Goal: Task Accomplishment & Management: Manage account settings

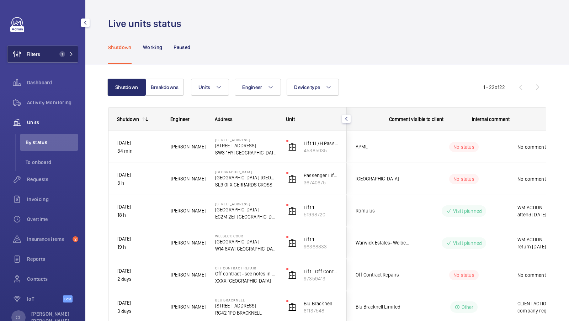
click at [64, 58] on button "Filters 1" at bounding box center [42, 54] width 71 height 17
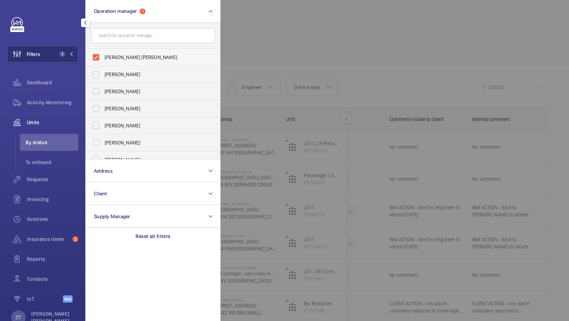
click at [121, 55] on span "[PERSON_NAME] [PERSON_NAME]" at bounding box center [154, 57] width 98 height 7
click at [103, 55] on input "[PERSON_NAME] [PERSON_NAME]" at bounding box center [96, 57] width 14 height 14
click at [121, 55] on span "[PERSON_NAME] [PERSON_NAME]" at bounding box center [154, 57] width 98 height 7
click at [103, 55] on input "[PERSON_NAME] [PERSON_NAME]" at bounding box center [96, 57] width 14 height 14
checkbox input "true"
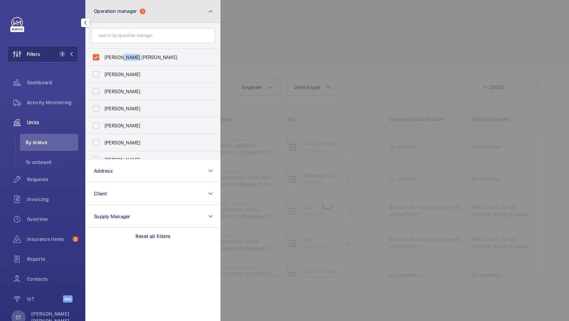
click at [138, 8] on span "Operation manager 1" at bounding box center [120, 11] width 52 height 6
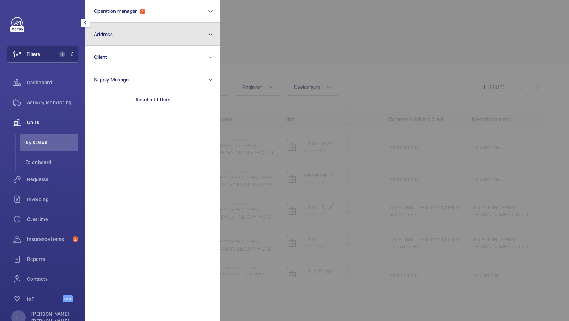
click at [125, 39] on button "Address" at bounding box center [152, 34] width 135 height 23
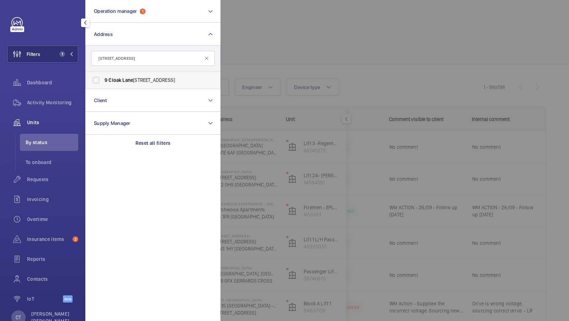
type input "[STREET_ADDRESS]"
click at [118, 83] on label "[STREET_ADDRESS]" at bounding box center [148, 79] width 124 height 17
click at [103, 83] on input "[STREET_ADDRESS]" at bounding box center [96, 80] width 14 height 14
checkbox input "true"
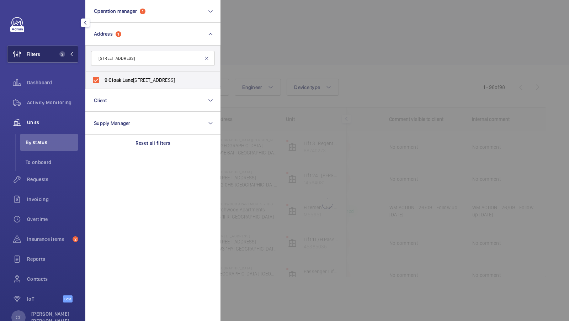
click at [65, 54] on span "2" at bounding box center [62, 54] width 6 height 6
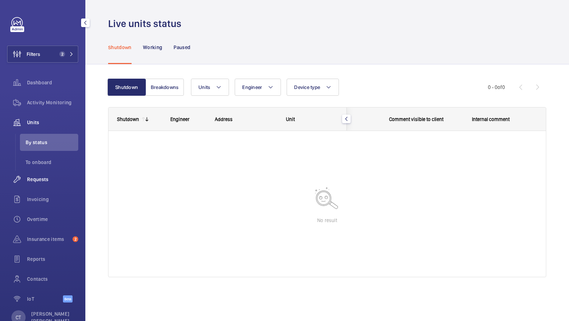
click at [46, 177] on span "Requests" at bounding box center [52, 179] width 51 height 7
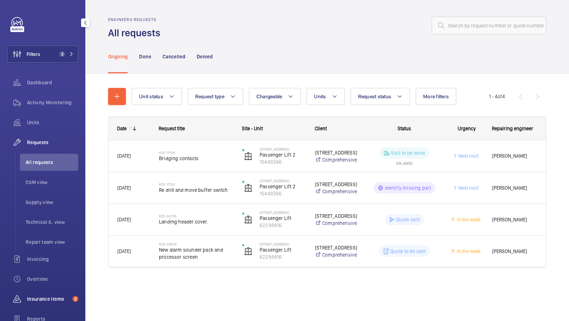
click at [49, 304] on div "Insurance items 2" at bounding box center [42, 298] width 71 height 17
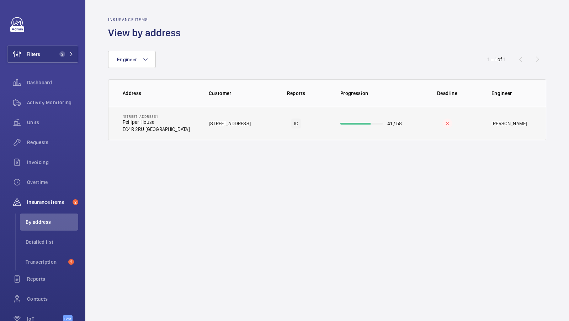
click at [186, 121] on td "9 Cloak Lane Pellipar House EC4R 2RU LONDON" at bounding box center [152, 123] width 89 height 33
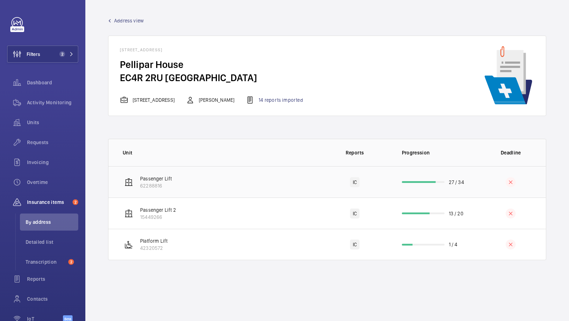
click at [219, 180] on td "Passenger Lift 62288816" at bounding box center [213, 181] width 211 height 31
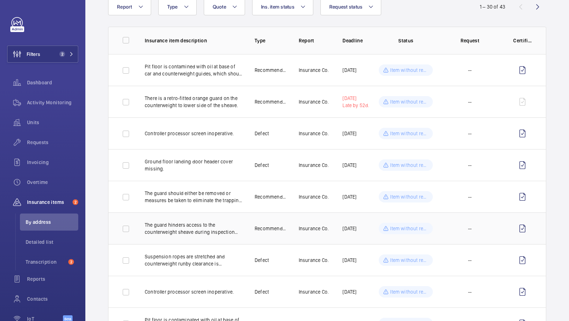
scroll to position [48, 0]
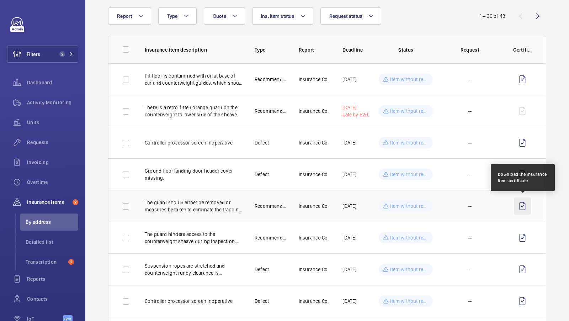
click at [523, 206] on wm-front-icon-button at bounding box center [522, 205] width 17 height 17
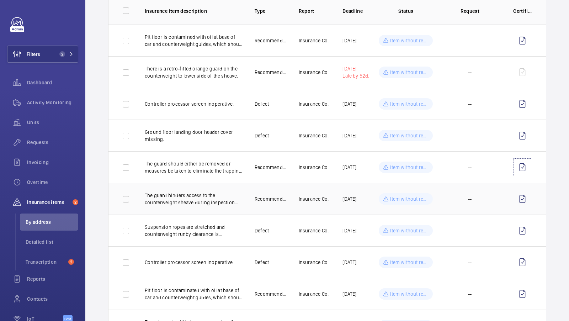
scroll to position [88, 0]
click at [41, 284] on div "Reports" at bounding box center [42, 278] width 71 height 17
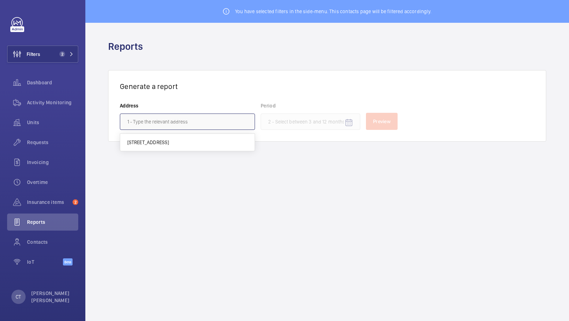
click at [166, 116] on input "text" at bounding box center [187, 121] width 135 height 16
click at [169, 145] on span "[STREET_ADDRESS]" at bounding box center [148, 142] width 42 height 7
type input "[STREET_ADDRESS]"
click at [347, 122] on mat-icon "Open calendar" at bounding box center [349, 122] width 9 height 9
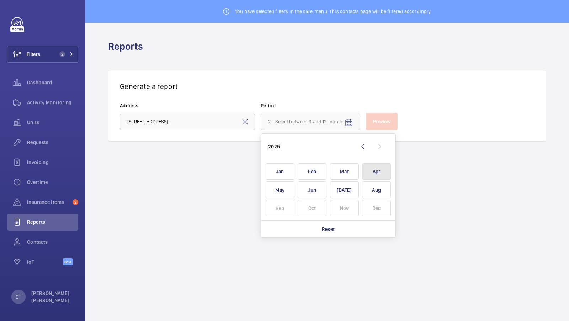
click at [383, 173] on span "Apr" at bounding box center [376, 171] width 29 height 17
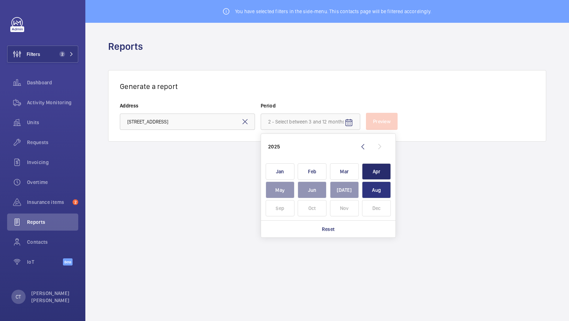
click at [381, 186] on span "Aug" at bounding box center [376, 189] width 29 height 17
type input "[DATE] - [DATE]"
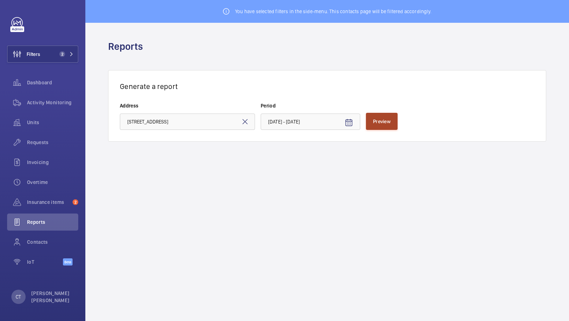
click at [380, 121] on span "Preview" at bounding box center [381, 121] width 17 height 6
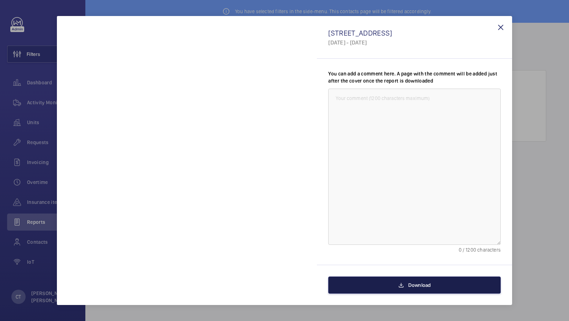
click at [431, 284] on button "Download" at bounding box center [414, 284] width 172 height 17
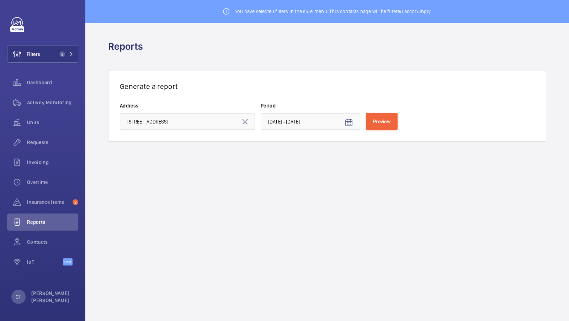
click at [500, 27] on wm-front-admin-header "Reports" at bounding box center [327, 46] width 484 height 47
click at [60, 50] on button "Filters 2" at bounding box center [42, 54] width 71 height 17
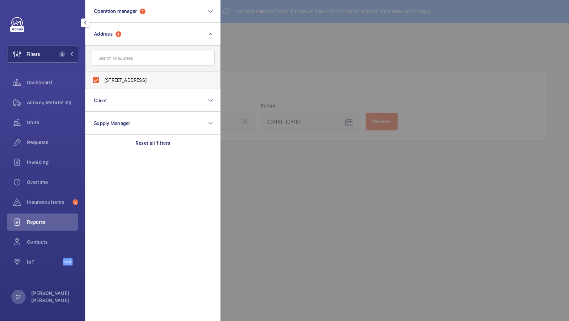
click at [135, 79] on span "[STREET_ADDRESS]" at bounding box center [154, 79] width 98 height 7
click at [103, 79] on input "[STREET_ADDRESS]" at bounding box center [96, 80] width 14 height 14
checkbox input "false"
click at [132, 61] on input "text" at bounding box center [153, 58] width 124 height 15
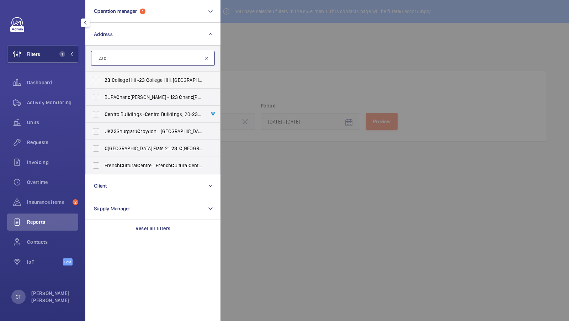
type input "23 c"
click at [111, 84] on label "23 C ollege Hill - 23 C ollege Hill, LONDON E C 4R 2RP" at bounding box center [148, 79] width 124 height 17
click at [103, 84] on input "23 C ollege Hill - 23 C ollege Hill, LONDON E C 4R 2RP" at bounding box center [96, 80] width 14 height 14
checkbox input "true"
click at [49, 58] on button "Filters 2" at bounding box center [42, 54] width 71 height 17
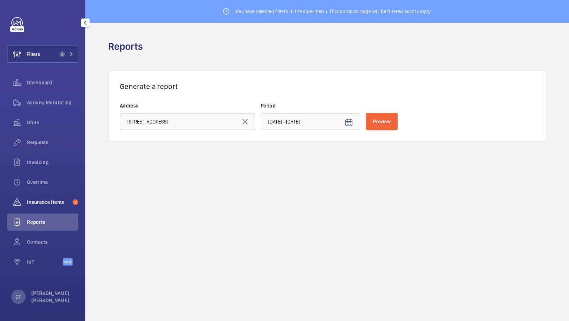
click at [49, 202] on span "Insurance items" at bounding box center [48, 201] width 43 height 7
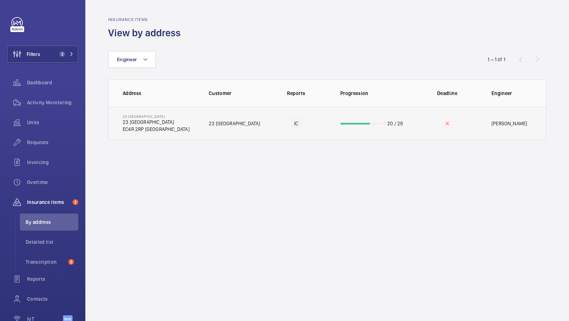
click at [182, 124] on td "23 College Hill 23 College Hill EC4R 2RP LONDON" at bounding box center [152, 123] width 89 height 33
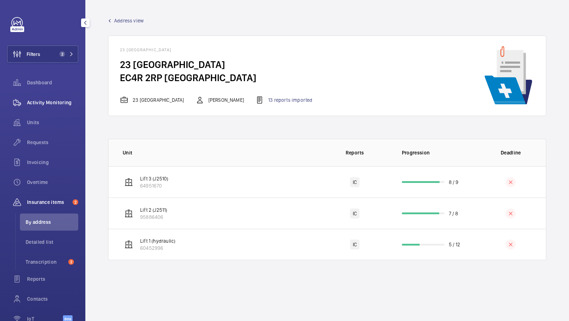
click at [49, 102] on span "Activity Monitoring" at bounding box center [52, 102] width 51 height 7
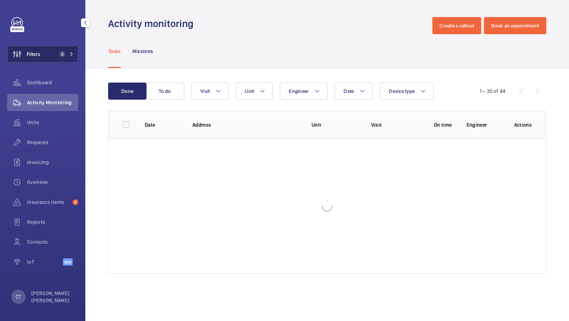
click at [67, 46] on button "Filters 2" at bounding box center [42, 54] width 71 height 17
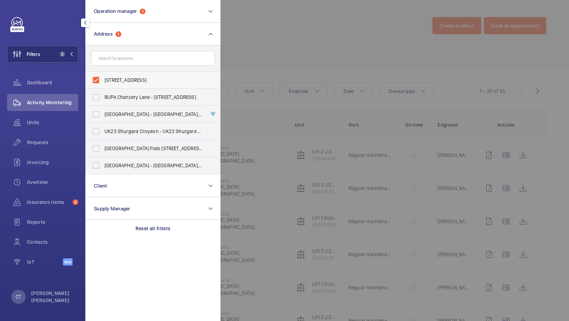
click at [121, 84] on label "[STREET_ADDRESS]" at bounding box center [148, 79] width 124 height 17
click at [103, 84] on input "[STREET_ADDRESS]" at bounding box center [96, 80] width 14 height 14
checkbox input "false"
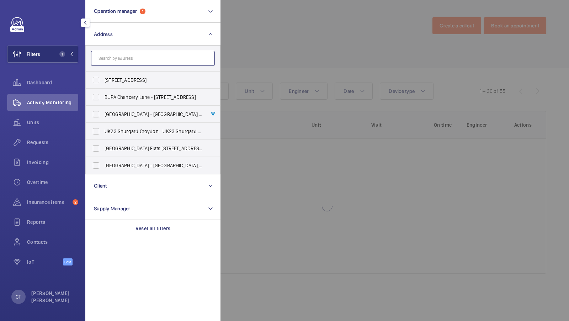
click at [126, 57] on input "text" at bounding box center [153, 58] width 124 height 15
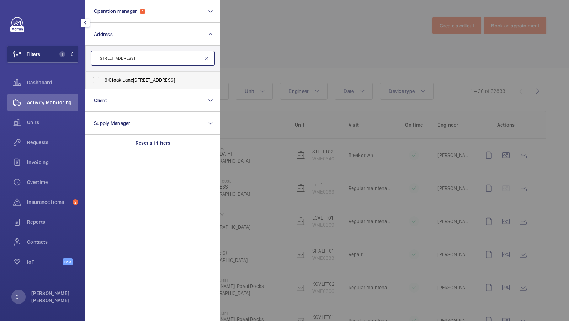
type input "[STREET_ADDRESS]"
click at [124, 77] on span "Lane" at bounding box center [127, 80] width 11 height 6
click at [103, 77] on input "[STREET_ADDRESS]" at bounding box center [96, 80] width 14 height 14
checkbox input "true"
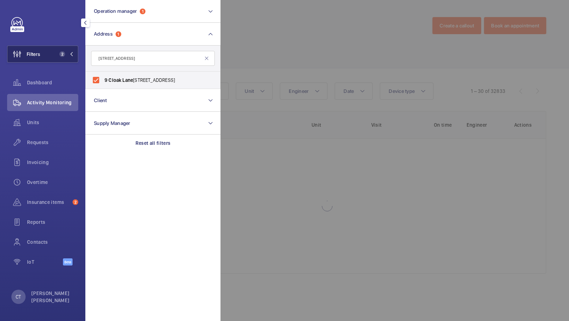
click at [47, 49] on button "Filters 2" at bounding box center [42, 54] width 71 height 17
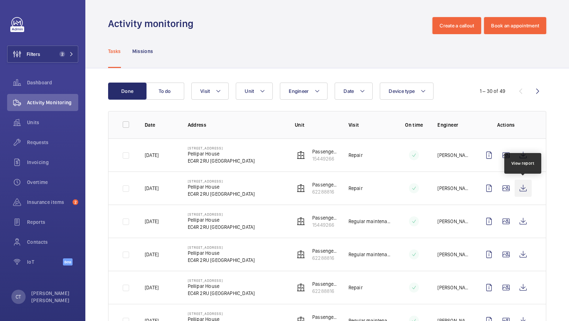
click at [522, 191] on wm-front-icon-button at bounding box center [523, 188] width 17 height 17
click at [521, 186] on wm-front-icon-button at bounding box center [523, 188] width 17 height 17
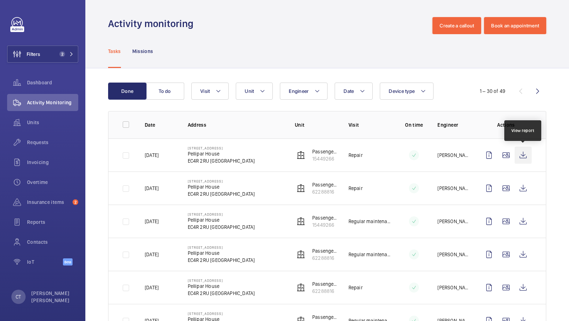
click at [524, 159] on wm-front-icon-button at bounding box center [523, 155] width 17 height 17
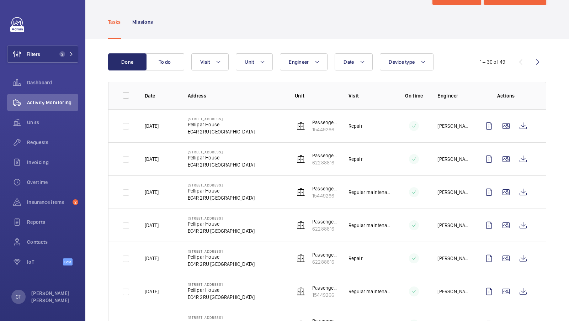
scroll to position [44, 0]
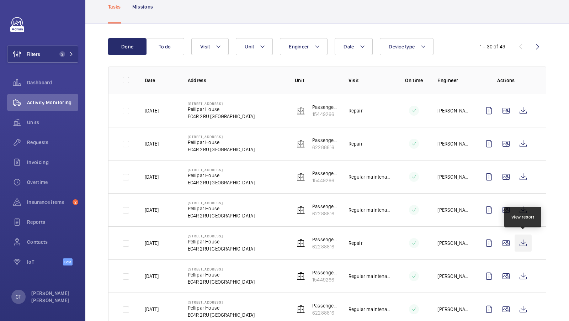
click at [520, 242] on wm-front-icon-button at bounding box center [523, 242] width 17 height 17
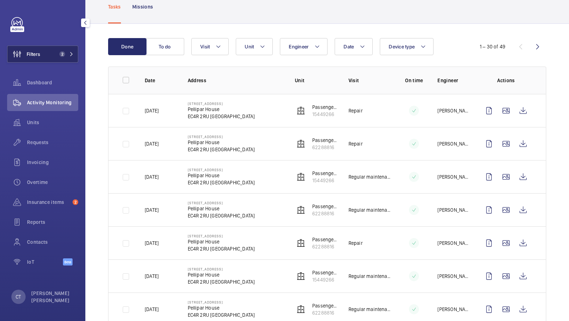
click at [77, 57] on button "Filters 2" at bounding box center [42, 54] width 71 height 17
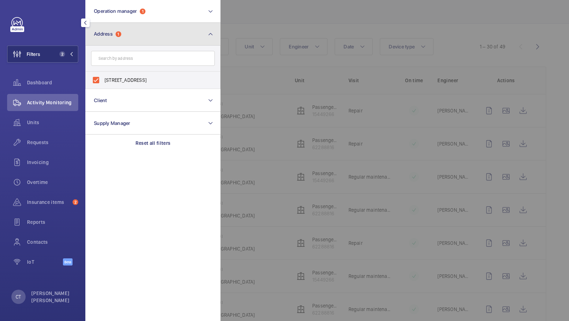
click at [193, 32] on button "Address 1" at bounding box center [152, 34] width 135 height 23
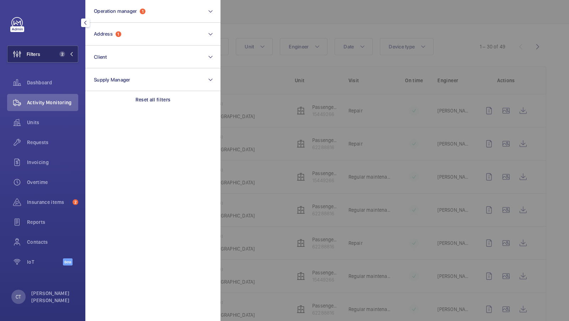
click at [42, 58] on button "Filters 2" at bounding box center [42, 54] width 71 height 17
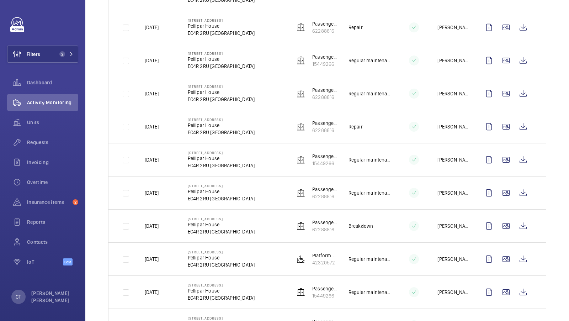
scroll to position [0, 0]
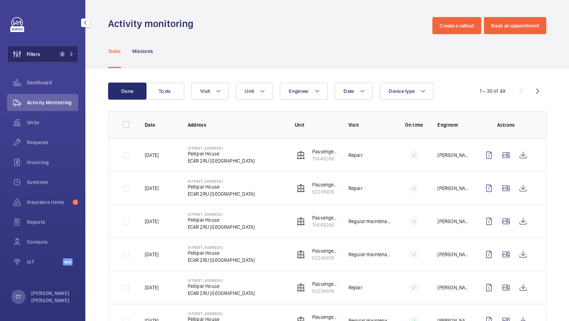
click at [66, 54] on span "2" at bounding box center [65, 54] width 17 height 6
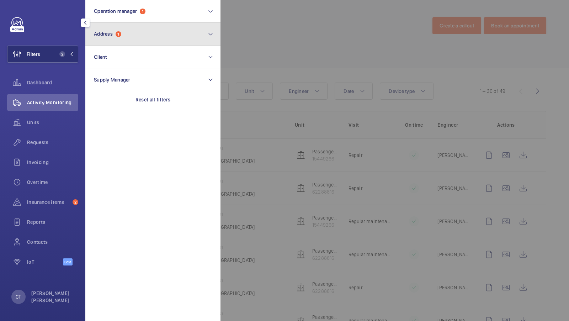
click at [163, 32] on button "Address 1" at bounding box center [152, 34] width 135 height 23
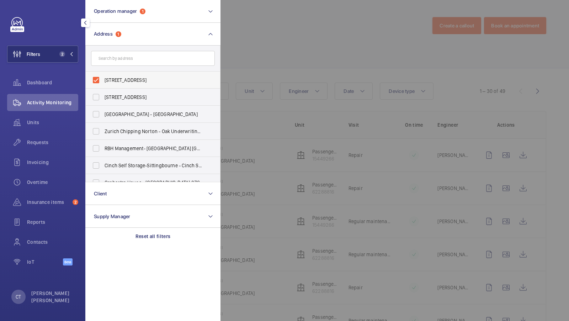
click at [147, 76] on span "[STREET_ADDRESS]" at bounding box center [154, 79] width 98 height 7
click at [103, 76] on input "[STREET_ADDRESS]" at bounding box center [96, 80] width 14 height 14
checkbox input "false"
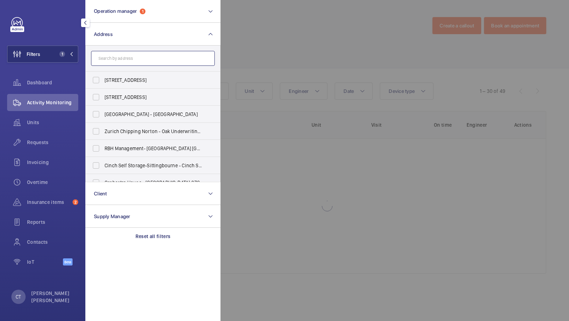
click at [139, 60] on input "text" at bounding box center [153, 58] width 124 height 15
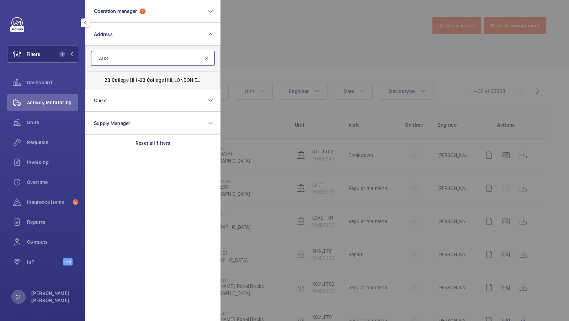
type input "23 coll"
click at [125, 82] on span "23 Coll ege Hill - 23 Coll ege Hill, LONDON EC4R 2RP" at bounding box center [154, 79] width 98 height 7
click at [103, 82] on input "23 Coll ege Hill - 23 Coll ege Hill, LONDON EC4R 2RP" at bounding box center [96, 80] width 14 height 14
checkbox input "true"
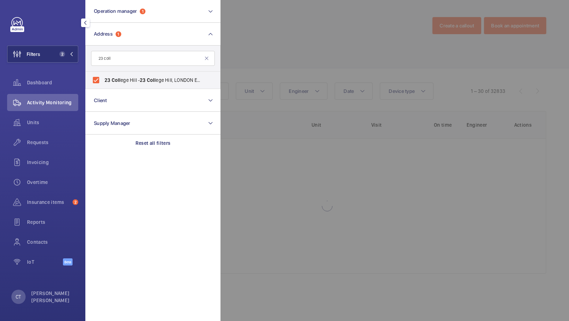
click at [49, 41] on div "Filters 2 Operation manager 1 Address 1 23 coll 23 Coll ege Hill - 23 Coll ege …" at bounding box center [42, 145] width 71 height 256
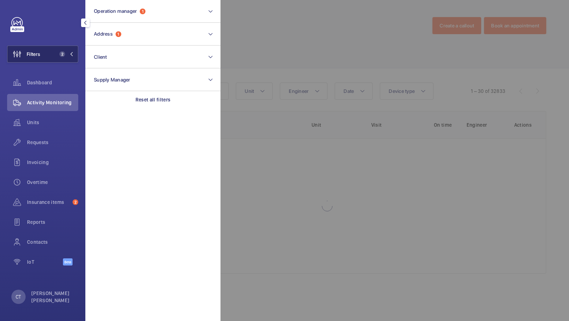
click at [52, 48] on button "Filters 2" at bounding box center [42, 54] width 71 height 17
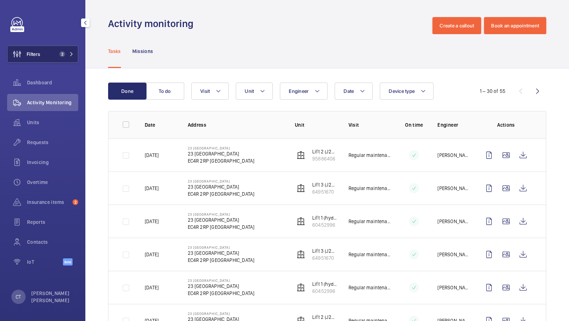
click at [60, 55] on span "2" at bounding box center [62, 54] width 6 height 6
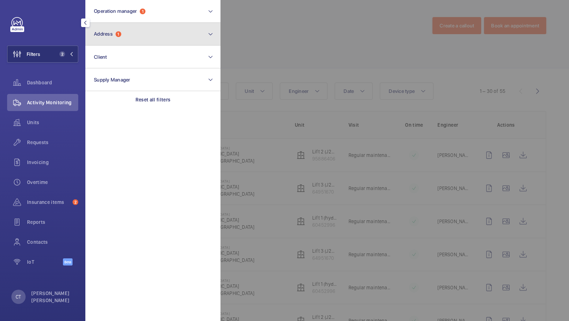
click at [144, 37] on button "Address 1" at bounding box center [152, 34] width 135 height 23
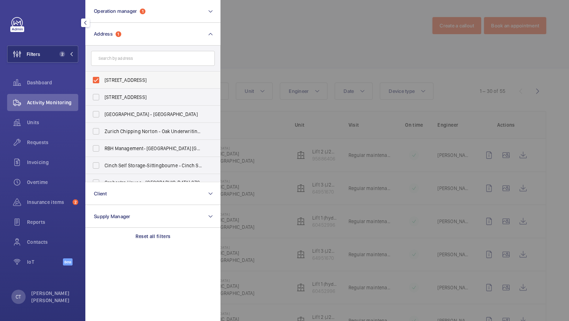
click at [138, 79] on span "[STREET_ADDRESS]" at bounding box center [154, 79] width 98 height 7
click at [103, 79] on input "[STREET_ADDRESS]" at bounding box center [96, 80] width 14 height 14
checkbox input "false"
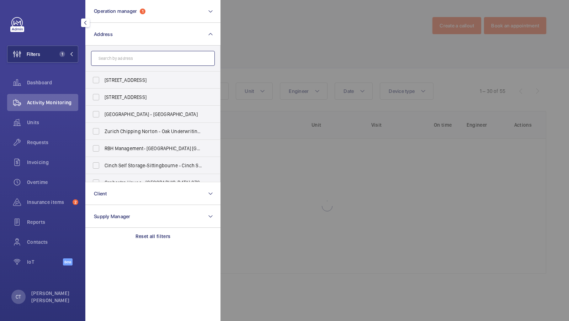
click at [135, 55] on input "text" at bounding box center [153, 58] width 124 height 15
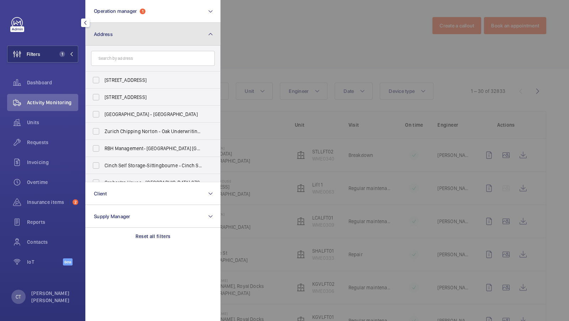
click at [143, 39] on button "Address" at bounding box center [152, 34] width 135 height 23
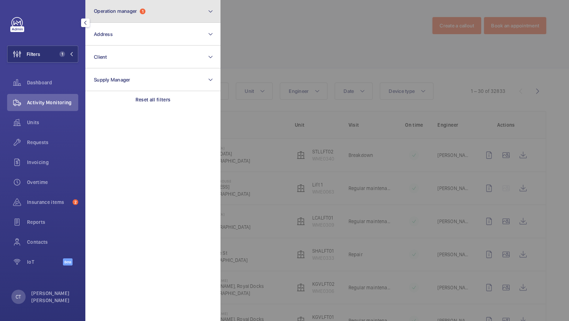
click at [142, 16] on button "Operation manager 1" at bounding box center [152, 11] width 135 height 23
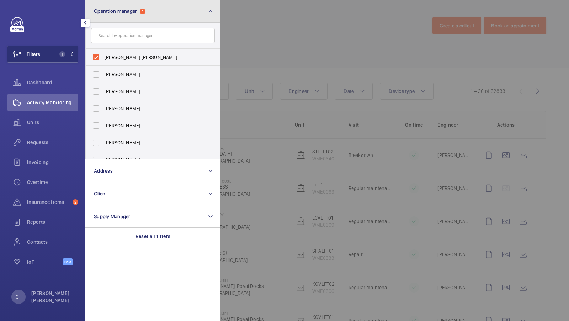
click at [139, 18] on button "Operation manager 1" at bounding box center [152, 11] width 135 height 23
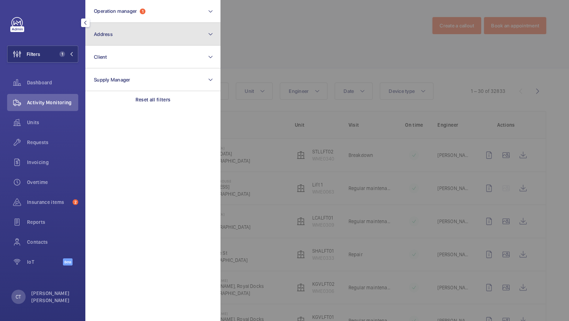
click at [131, 38] on button "Address" at bounding box center [152, 34] width 135 height 23
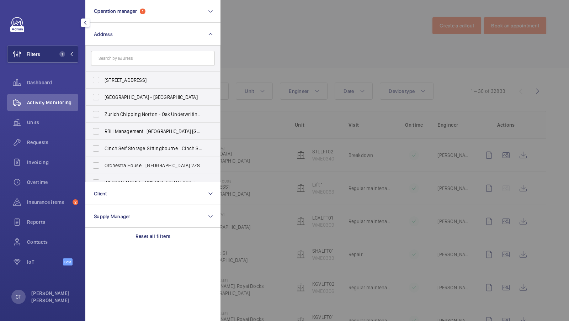
click at [133, 56] on input "text" at bounding box center [153, 58] width 124 height 15
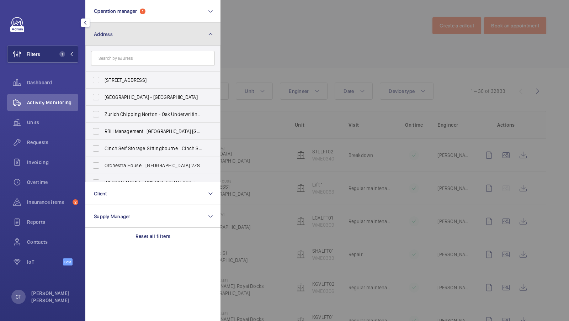
click at [156, 34] on button "Address" at bounding box center [152, 34] width 135 height 23
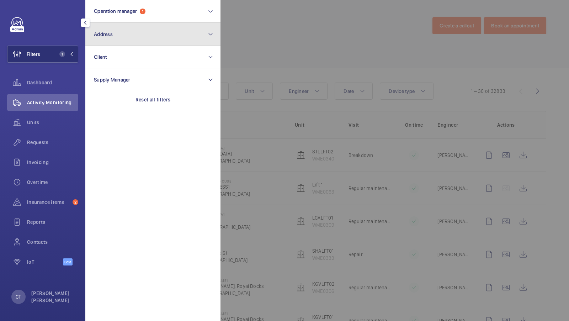
click at [140, 36] on button "Address" at bounding box center [152, 34] width 135 height 23
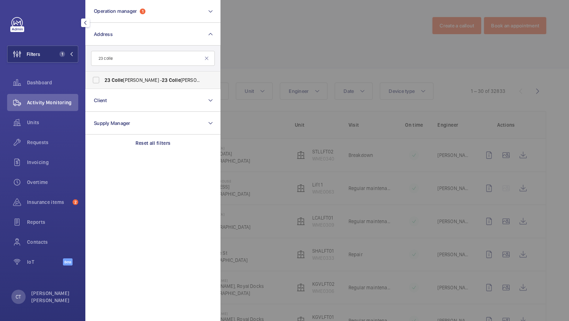
type input "23 colle"
click at [134, 84] on label "23 Colle ge Hill - 23 Colle ge Hill, LONDON EC4R 2RP" at bounding box center [148, 79] width 124 height 17
click at [103, 84] on input "23 Colle ge Hill - 23 Colle ge Hill, LONDON EC4R 2RP" at bounding box center [96, 80] width 14 height 14
checkbox input "true"
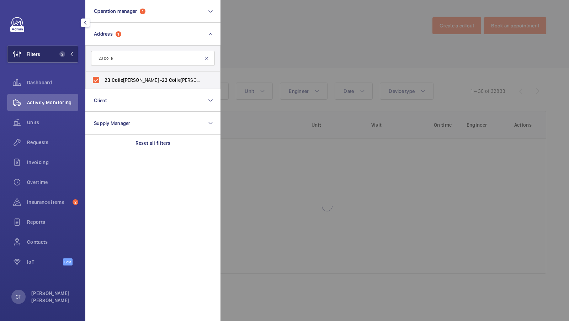
click at [60, 57] on button "Filters 2" at bounding box center [42, 54] width 71 height 17
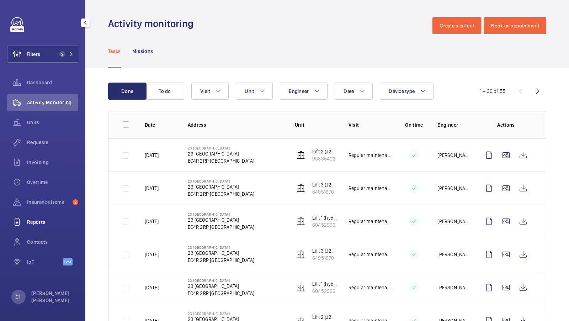
click at [44, 226] on div "Reports" at bounding box center [42, 221] width 71 height 17
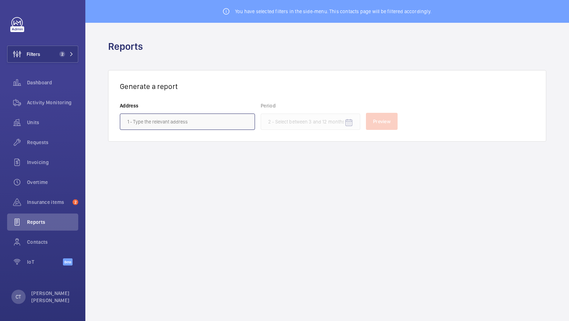
click at [184, 118] on input "text" at bounding box center [187, 121] width 135 height 16
click at [169, 144] on span "[STREET_ADDRESS]" at bounding box center [148, 142] width 42 height 7
type input "[STREET_ADDRESS]"
click at [281, 120] on input at bounding box center [311, 121] width 100 height 16
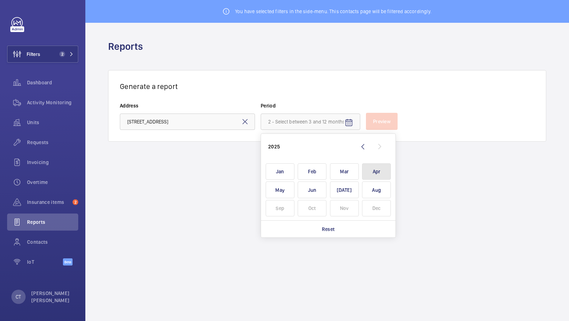
click at [377, 176] on span "Apr" at bounding box center [376, 171] width 29 height 17
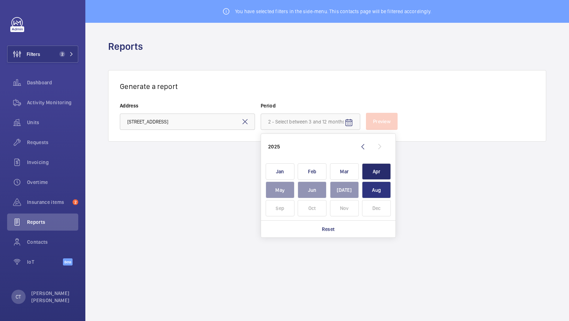
click at [376, 188] on span "Aug" at bounding box center [376, 189] width 29 height 17
type input "[DATE] - [DATE]"
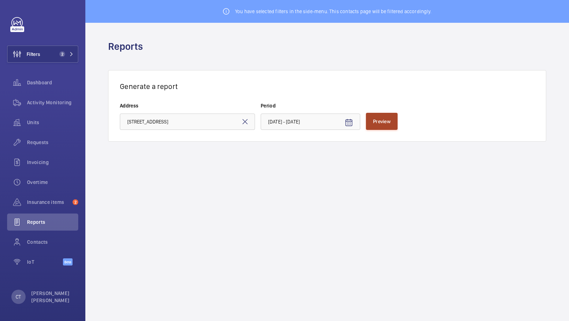
click at [378, 121] on span "Preview" at bounding box center [381, 121] width 17 height 6
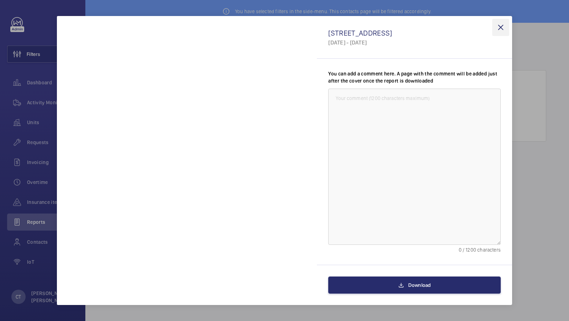
click at [500, 27] on wm-front-icon-button at bounding box center [500, 27] width 17 height 17
click at [388, 118] on span "Preview" at bounding box center [381, 121] width 17 height 6
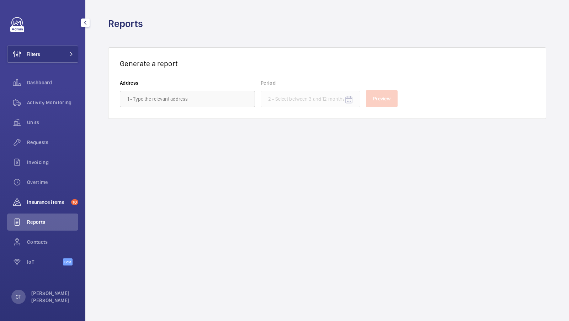
click at [37, 198] on span "Insurance items" at bounding box center [47, 201] width 41 height 7
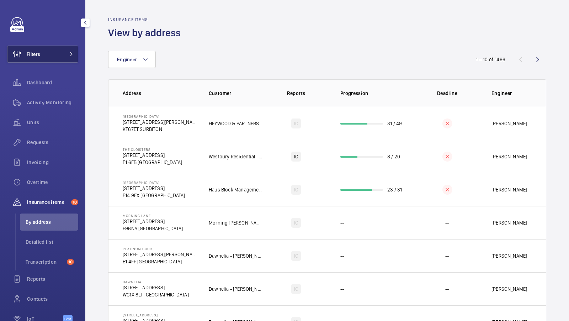
click at [53, 56] on button "Filters" at bounding box center [42, 54] width 71 height 17
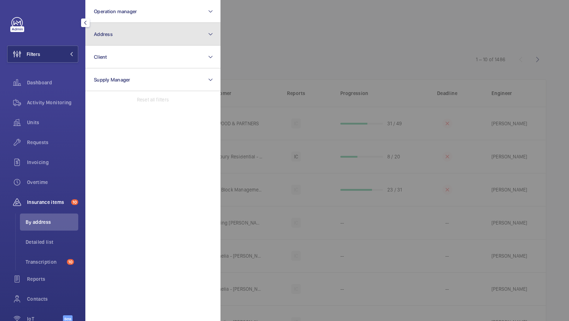
click at [129, 38] on button "Address" at bounding box center [152, 34] width 135 height 23
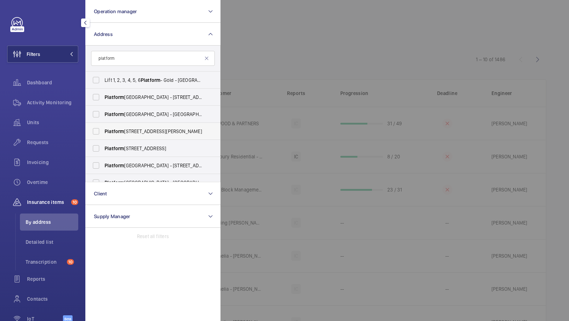
type input "platform"
click at [154, 138] on label "Platform , [STREET_ADDRESS][PERSON_NAME]" at bounding box center [148, 131] width 124 height 17
click at [103, 138] on input "Platform , [STREET_ADDRESS][PERSON_NAME]" at bounding box center [96, 131] width 14 height 14
checkbox input "true"
click at [53, 101] on span "Activity Monitoring" at bounding box center [52, 102] width 51 height 7
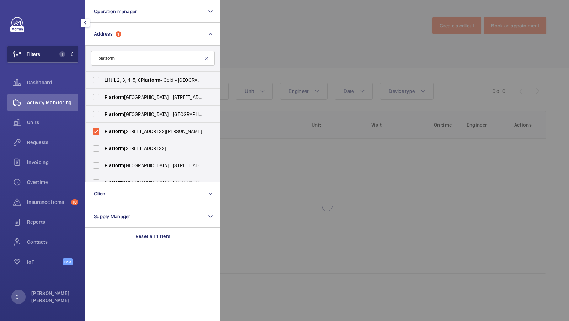
click at [69, 48] on button "Filters 1" at bounding box center [42, 54] width 71 height 17
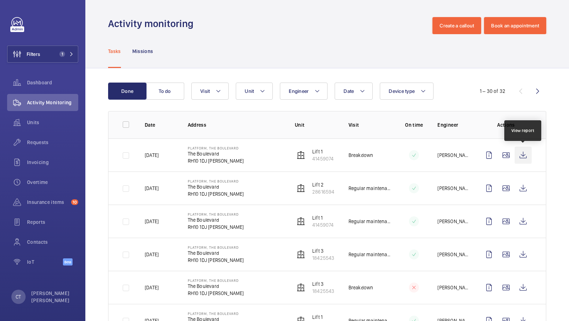
click at [523, 156] on wm-front-icon-button at bounding box center [523, 155] width 17 height 17
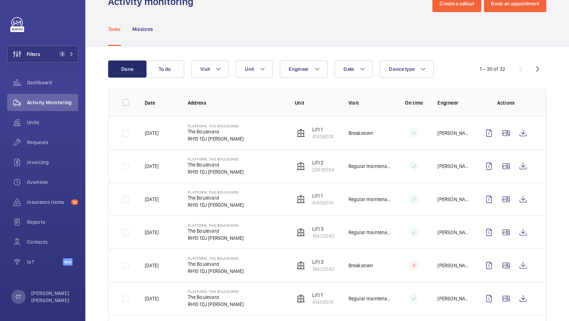
scroll to position [22, 0]
click at [59, 48] on button "Filters 1" at bounding box center [42, 54] width 71 height 17
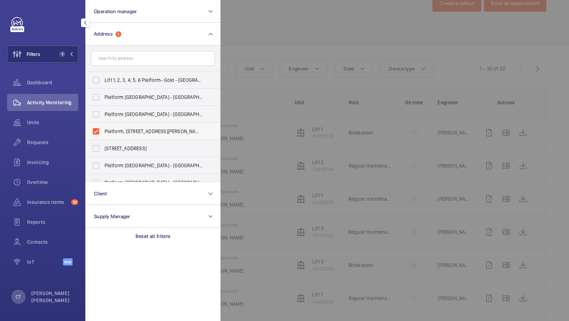
click at [117, 125] on label "Platform, [STREET_ADDRESS][PERSON_NAME]" at bounding box center [148, 131] width 124 height 17
click at [103, 125] on input "Platform, [STREET_ADDRESS][PERSON_NAME]" at bounding box center [96, 131] width 14 height 14
checkbox input "false"
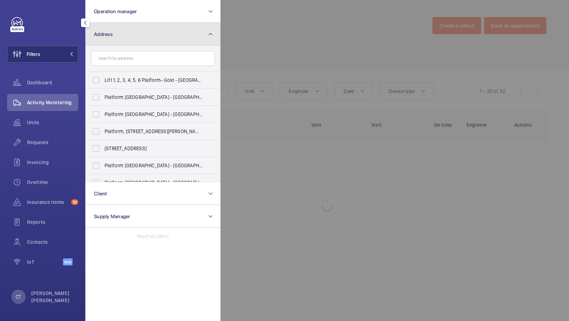
click at [140, 38] on button "Address" at bounding box center [152, 34] width 135 height 23
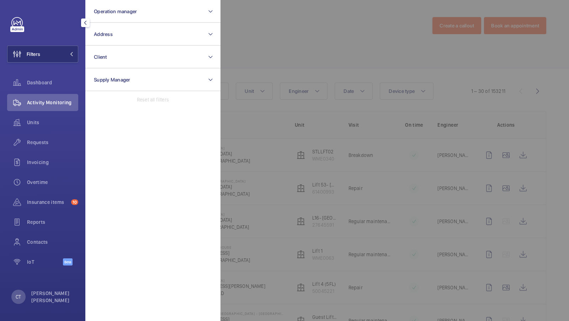
click at [410, 62] on div at bounding box center [504, 160] width 569 height 321
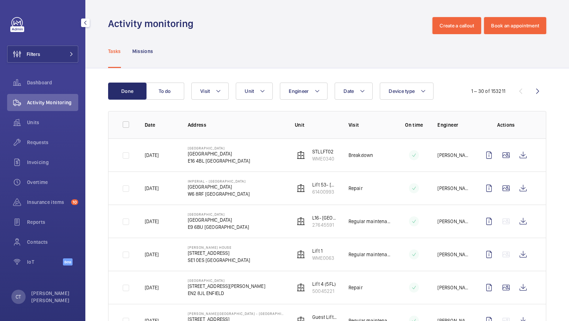
click at [257, 37] on div "Tasks Missions" at bounding box center [327, 51] width 438 height 34
click at [301, 95] on button "Engineer" at bounding box center [304, 91] width 48 height 17
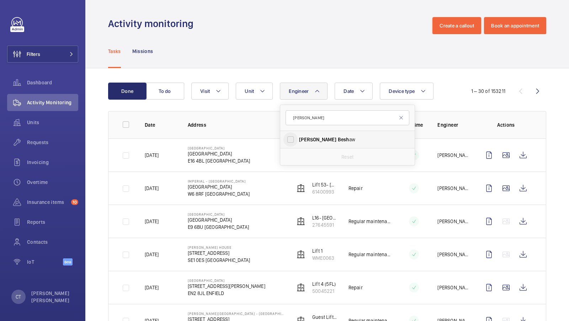
type input "[PERSON_NAME]"
click at [295, 135] on input "[PERSON_NAME] aw" at bounding box center [290, 139] width 14 height 14
checkbox input "true"
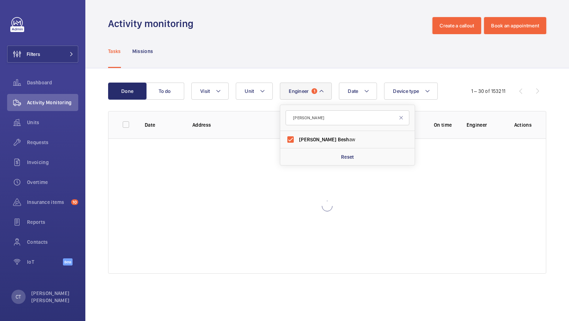
click at [337, 64] on div "Tasks Missions" at bounding box center [327, 51] width 438 height 34
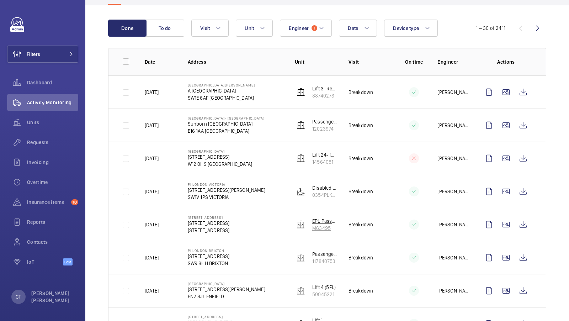
scroll to position [62, 0]
click at [296, 32] on button "Engineer 1" at bounding box center [306, 28] width 52 height 17
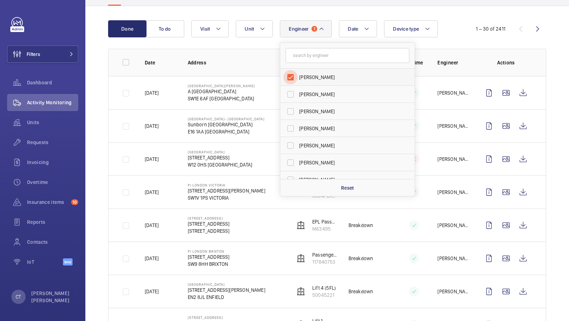
click at [293, 78] on input "[PERSON_NAME]" at bounding box center [290, 77] width 14 height 14
checkbox input "false"
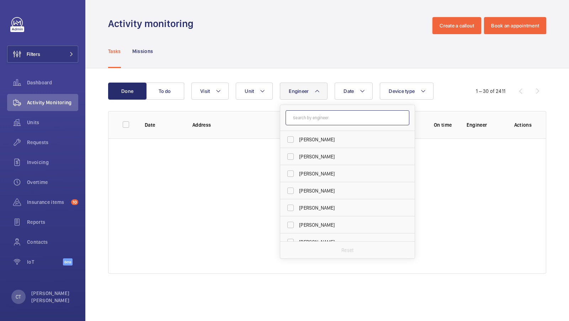
click at [304, 116] on input "text" at bounding box center [348, 117] width 124 height 15
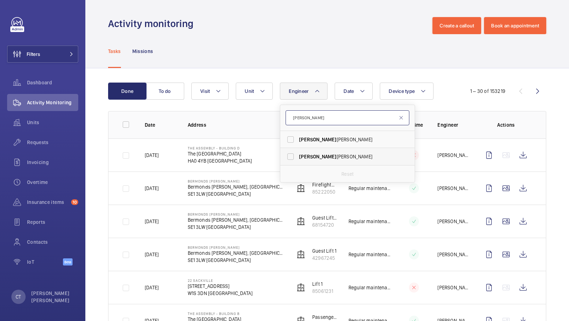
type input "[PERSON_NAME]"
click at [312, 154] on span "[PERSON_NAME]" at bounding box center [348, 156] width 98 height 7
click at [298, 154] on input "[PERSON_NAME]" at bounding box center [290, 156] width 14 height 14
checkbox input "true"
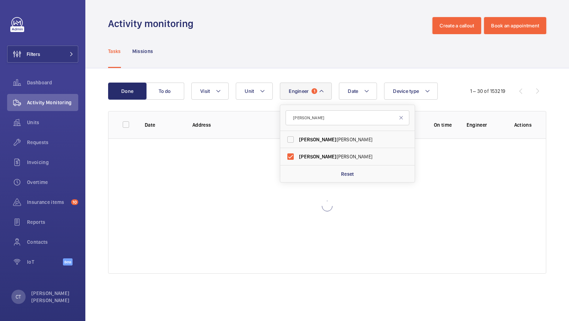
click at [285, 66] on div "Tasks Missions" at bounding box center [327, 51] width 438 height 34
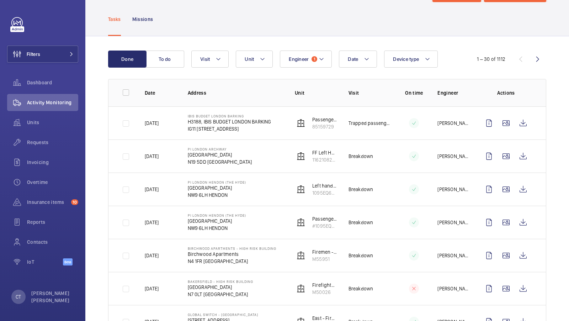
scroll to position [28, 0]
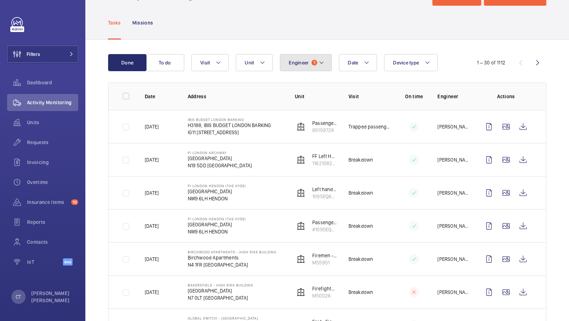
click at [302, 63] on span "Engineer" at bounding box center [299, 63] width 20 height 6
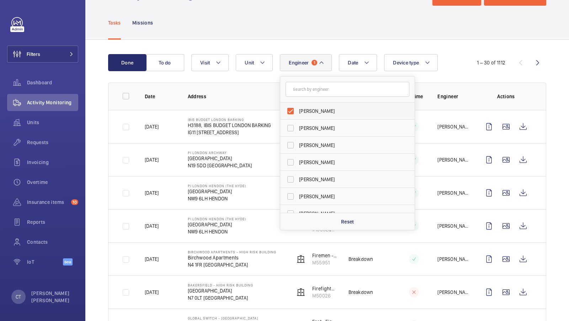
click at [315, 112] on span "[PERSON_NAME]" at bounding box center [348, 110] width 98 height 7
click at [298, 112] on input "[PERSON_NAME]" at bounding box center [290, 111] width 14 height 14
checkbox input "false"
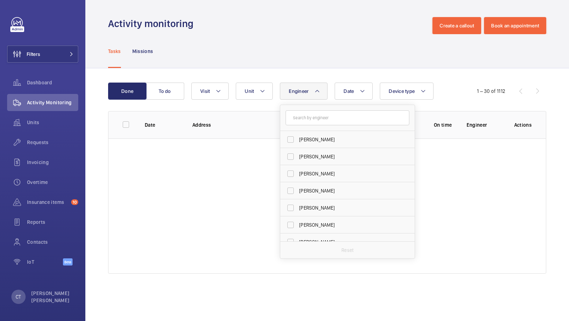
click at [297, 96] on button "Engineer" at bounding box center [304, 91] width 48 height 17
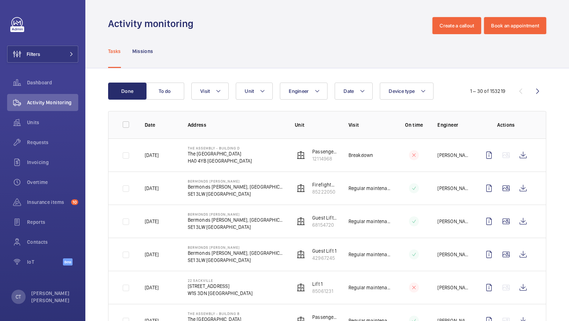
scroll to position [46, 0]
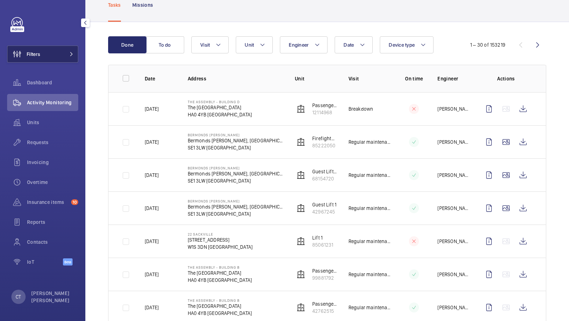
click at [72, 58] on button "Filters" at bounding box center [42, 54] width 71 height 17
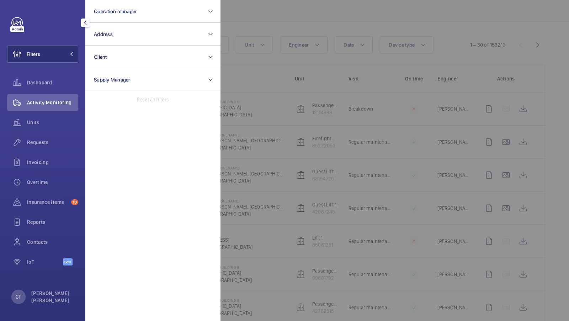
click at [246, 44] on div at bounding box center [504, 160] width 569 height 321
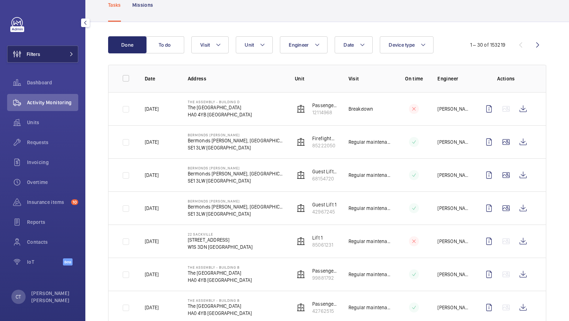
click at [65, 53] on span at bounding box center [69, 54] width 9 height 4
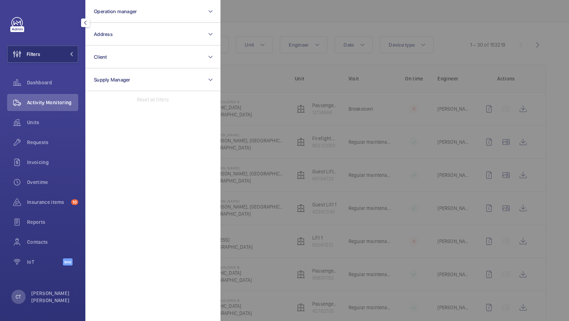
click at [292, 56] on div at bounding box center [504, 160] width 569 height 321
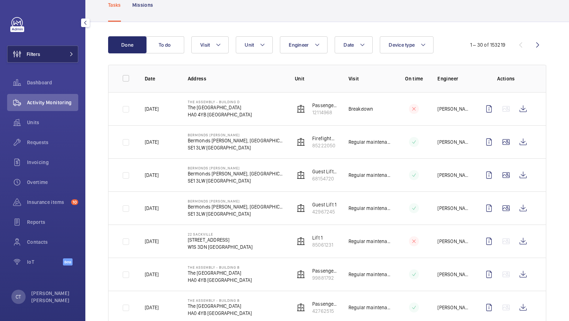
click at [74, 53] on mat-icon at bounding box center [71, 54] width 4 height 4
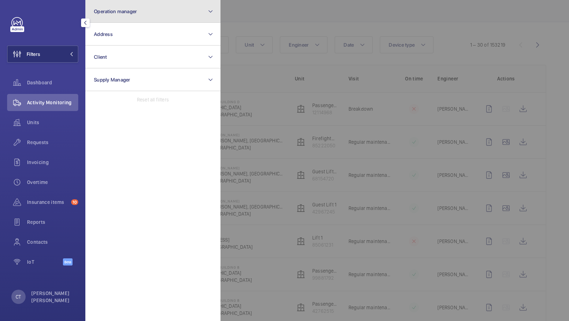
click at [138, 17] on button "Operation manager" at bounding box center [152, 11] width 135 height 23
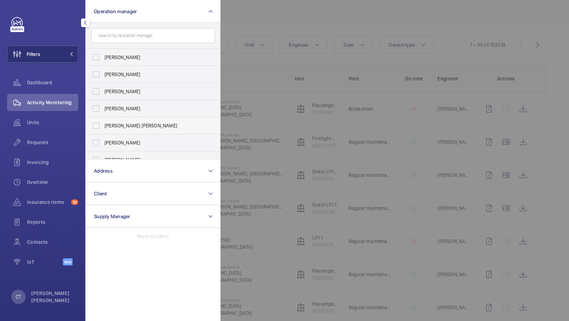
click at [122, 124] on span "[PERSON_NAME] [PERSON_NAME]" at bounding box center [154, 125] width 98 height 7
click at [103, 124] on input "[PERSON_NAME] [PERSON_NAME]" at bounding box center [96, 125] width 14 height 14
checkbox input "true"
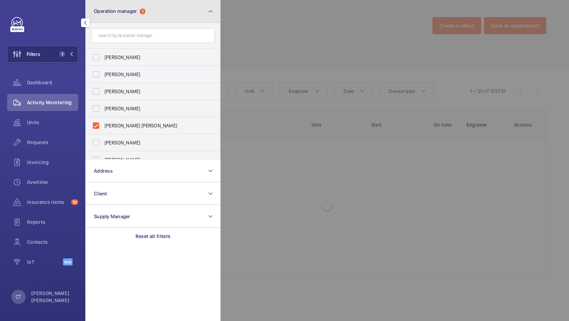
click at [138, 18] on button "Operation manager 1" at bounding box center [152, 11] width 135 height 23
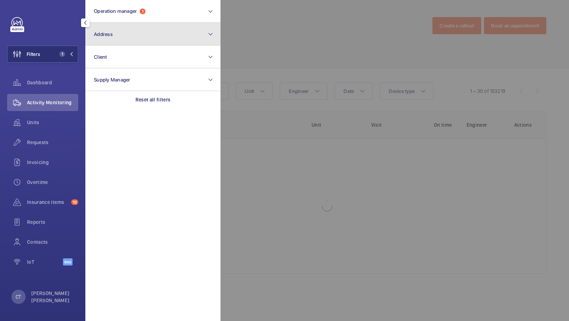
click at [127, 31] on button "Address" at bounding box center [152, 34] width 135 height 23
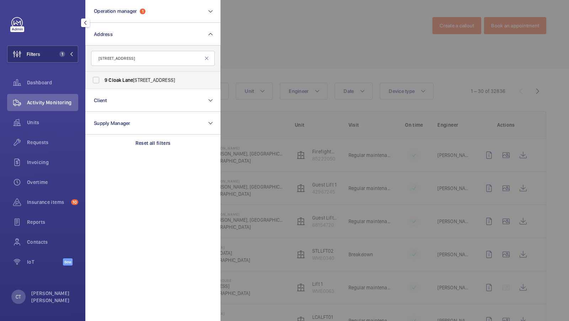
type input "[STREET_ADDRESS]"
click at [131, 78] on span "Lane" at bounding box center [127, 80] width 11 height 6
click at [103, 78] on input "[STREET_ADDRESS]" at bounding box center [96, 80] width 14 height 14
checkbox input "true"
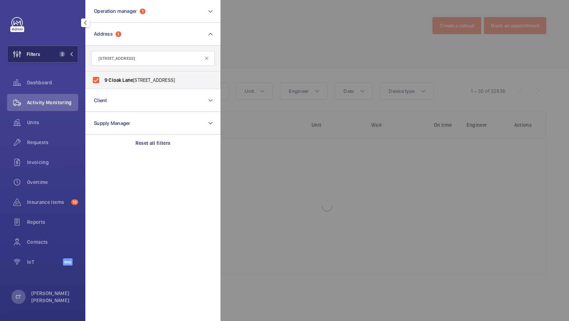
click at [66, 49] on button "Filters 2" at bounding box center [42, 54] width 71 height 17
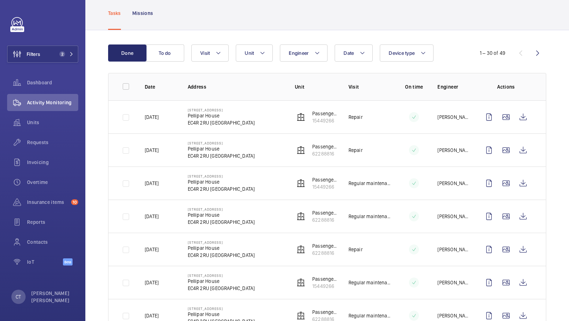
scroll to position [36, 0]
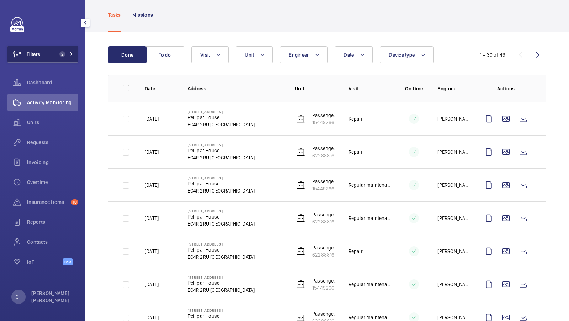
click at [65, 54] on span "2" at bounding box center [65, 54] width 17 height 6
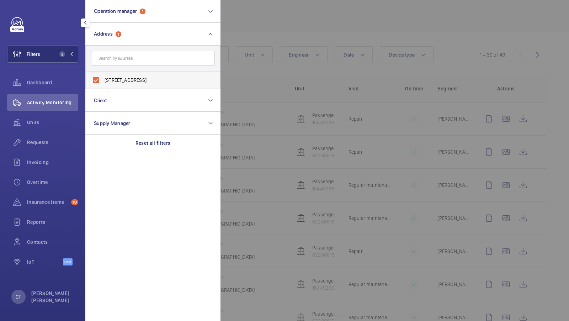
click at [134, 81] on span "[STREET_ADDRESS]" at bounding box center [154, 79] width 98 height 7
click at [103, 81] on input "[STREET_ADDRESS]" at bounding box center [96, 80] width 14 height 14
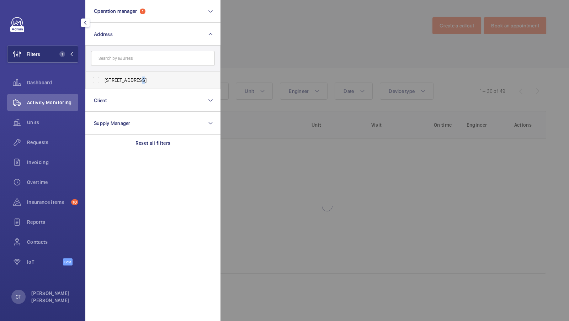
click at [134, 81] on span "[STREET_ADDRESS]" at bounding box center [154, 79] width 98 height 7
click at [103, 81] on input "[STREET_ADDRESS]" at bounding box center [96, 80] width 14 height 14
checkbox input "true"
click at [62, 57] on span "2" at bounding box center [62, 54] width 6 height 6
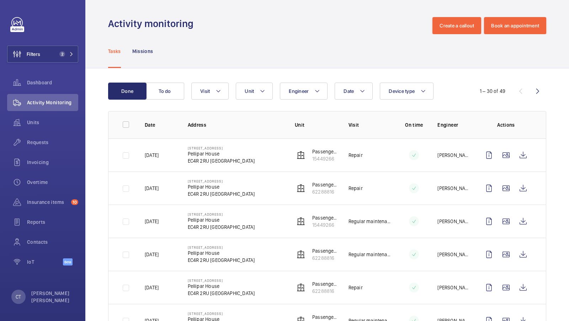
scroll to position [44, 0]
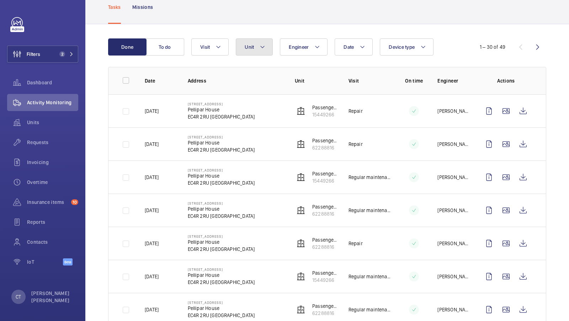
click at [250, 42] on button "Unit" at bounding box center [254, 46] width 37 height 17
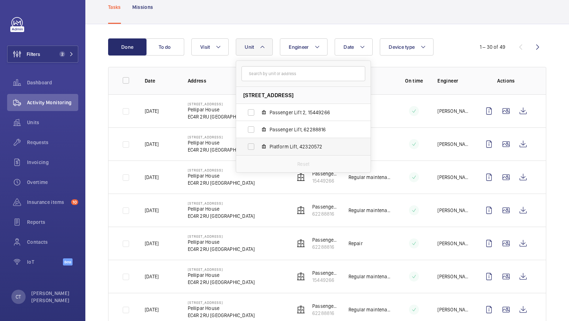
click at [292, 140] on label "Platform Lift, 42320572" at bounding box center [297, 146] width 123 height 17
click at [258, 140] on input "Platform Lift, 42320572" at bounding box center [251, 146] width 14 height 14
checkbox input "true"
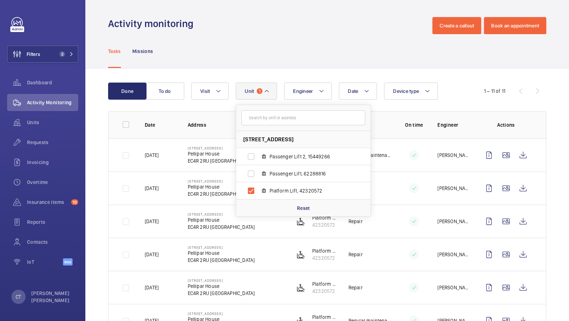
click at [382, 49] on div "Tasks Missions" at bounding box center [327, 51] width 438 height 34
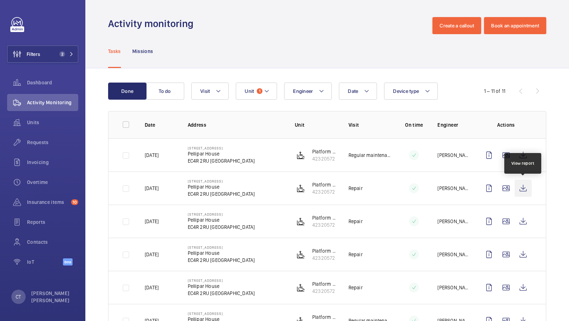
click at [519, 185] on wm-front-icon-button at bounding box center [523, 188] width 17 height 17
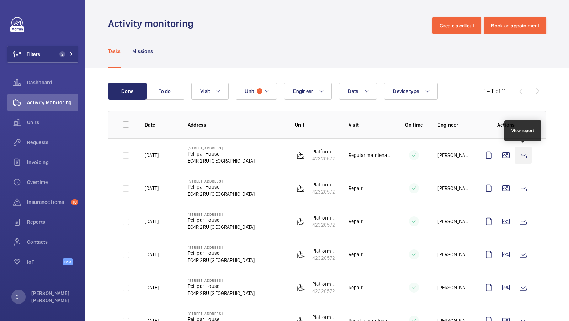
click at [526, 150] on wm-front-icon-button at bounding box center [523, 155] width 17 height 17
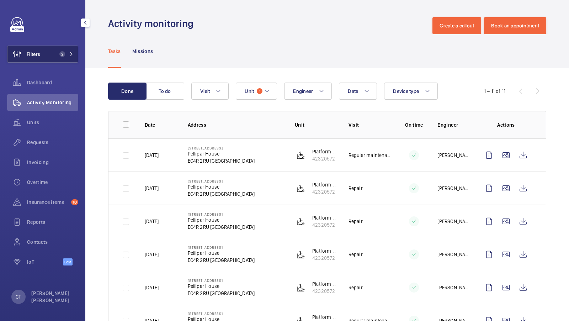
click at [55, 56] on button "Filters 2" at bounding box center [42, 54] width 71 height 17
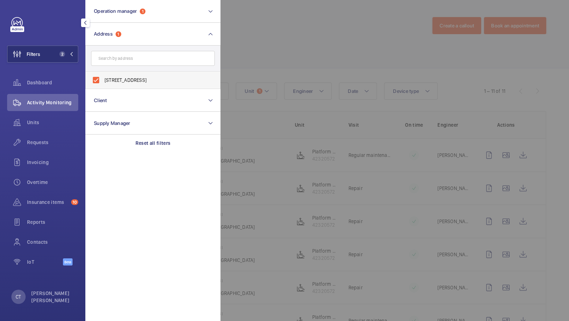
click at [110, 80] on span "[STREET_ADDRESS]" at bounding box center [154, 79] width 98 height 7
click at [103, 80] on input "[STREET_ADDRESS]" at bounding box center [96, 80] width 14 height 14
checkbox input "false"
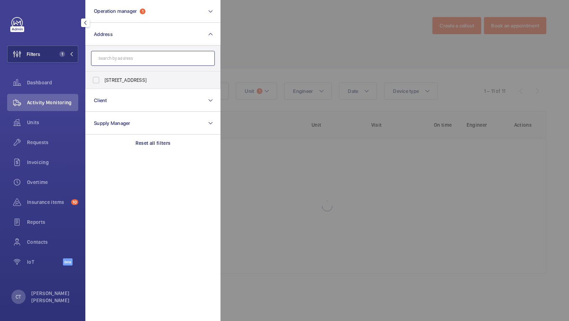
click at [113, 62] on input "text" at bounding box center [153, 58] width 124 height 15
type input "23 college"
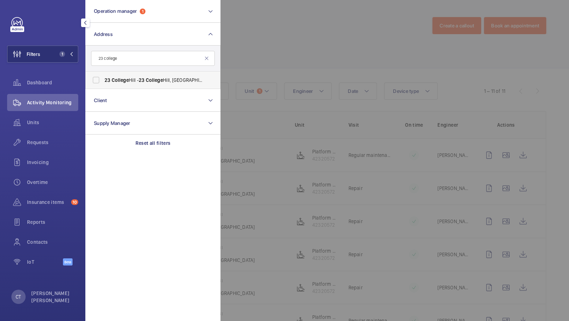
click at [106, 75] on label "[STREET_ADDRESS]" at bounding box center [148, 79] width 124 height 17
click at [103, 75] on input "[STREET_ADDRESS]" at bounding box center [96, 80] width 14 height 14
checkbox input "true"
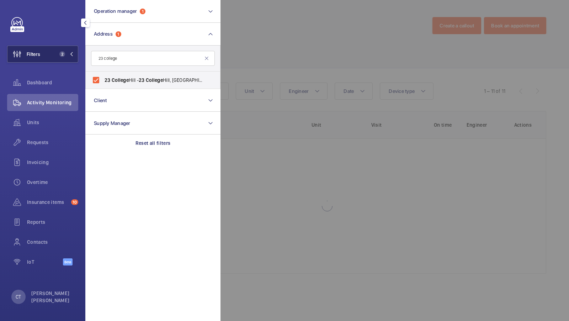
click at [51, 47] on button "Filters 2" at bounding box center [42, 54] width 71 height 17
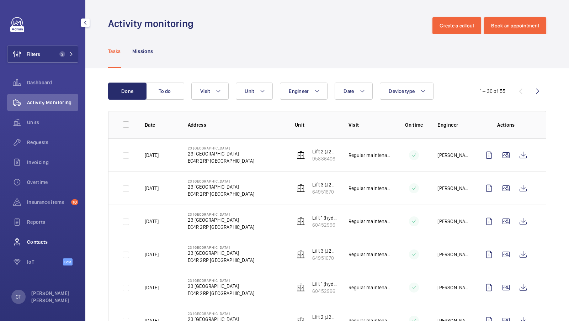
click at [38, 243] on span "Contacts" at bounding box center [52, 241] width 51 height 7
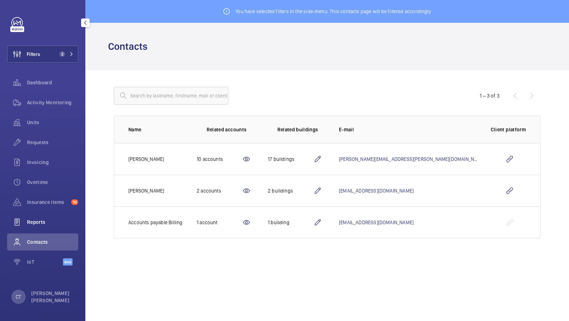
click at [37, 221] on span "Reports" at bounding box center [52, 221] width 51 height 7
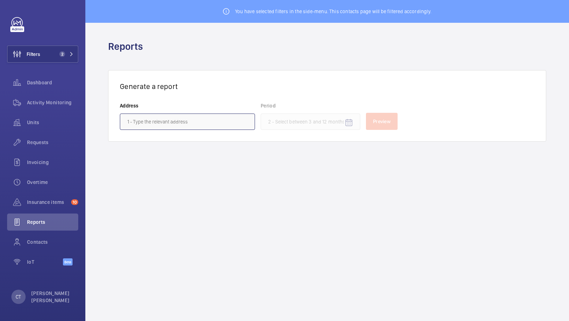
click at [161, 121] on input "text" at bounding box center [187, 121] width 135 height 16
click at [169, 141] on span "[STREET_ADDRESS]" at bounding box center [148, 142] width 42 height 7
type input "[STREET_ADDRESS]"
click at [351, 121] on mat-icon "Open calendar" at bounding box center [349, 122] width 9 height 9
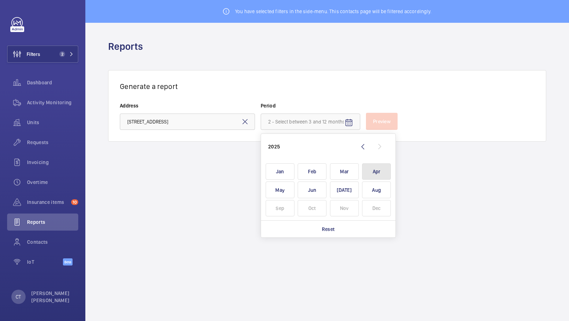
click at [373, 176] on span "Apr" at bounding box center [376, 171] width 29 height 17
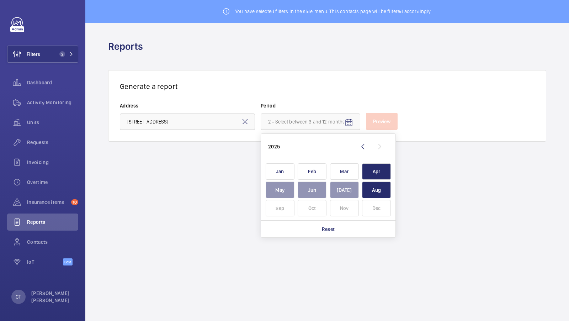
click at [373, 191] on span "Aug" at bounding box center [376, 189] width 29 height 17
type input "[DATE] - [DATE]"
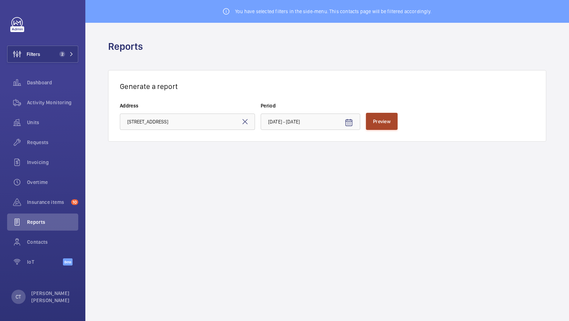
click at [379, 123] on span "Preview" at bounding box center [381, 121] width 17 height 6
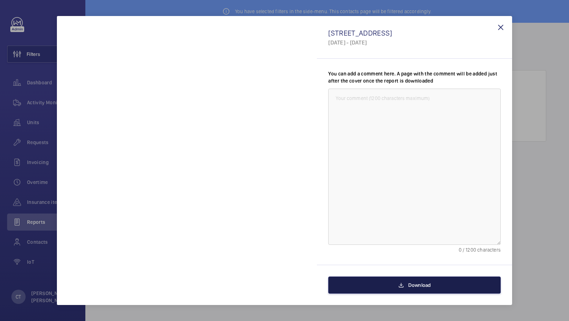
click at [423, 292] on button "Download" at bounding box center [414, 284] width 172 height 17
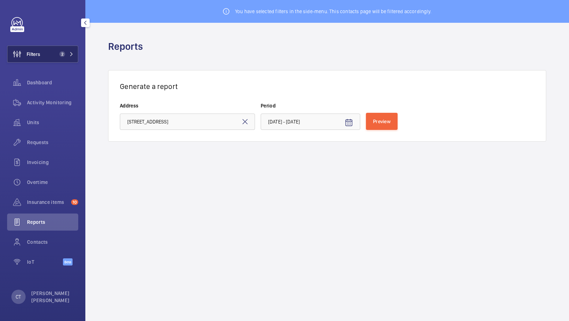
click at [63, 51] on span "2" at bounding box center [62, 54] width 6 height 6
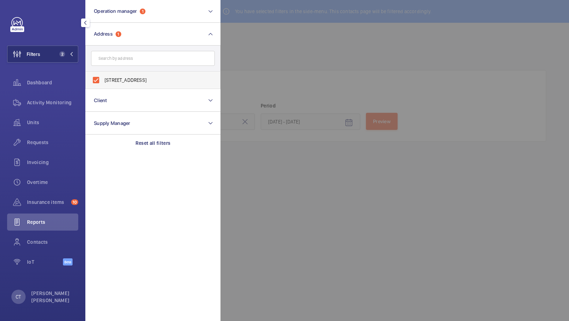
click at [123, 78] on span "[STREET_ADDRESS]" at bounding box center [154, 79] width 98 height 7
click at [103, 78] on input "[STREET_ADDRESS]" at bounding box center [96, 80] width 14 height 14
checkbox input "false"
click at [122, 62] on input "text" at bounding box center [153, 58] width 124 height 15
type input "[STREET_ADDRESS]"
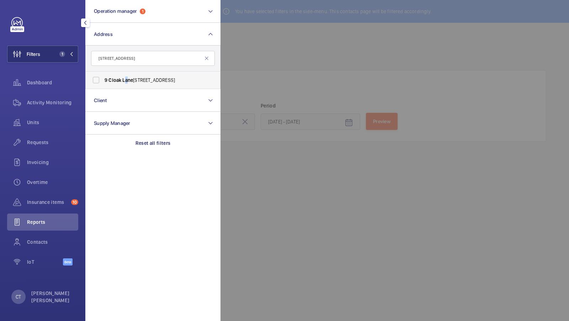
click at [126, 83] on span "[STREET_ADDRESS]" at bounding box center [154, 79] width 98 height 7
click at [100, 79] on input "[STREET_ADDRESS]" at bounding box center [96, 80] width 14 height 14
checkbox input "true"
click at [68, 53] on span "2" at bounding box center [65, 54] width 17 height 6
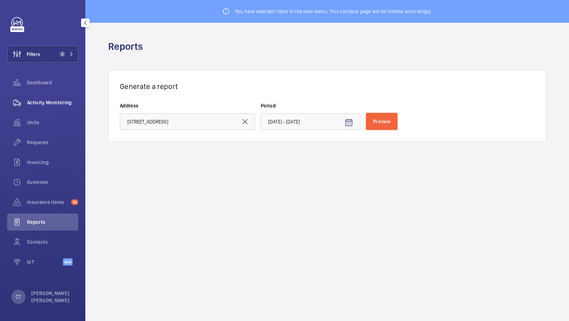
click at [54, 103] on span "Activity Monitoring" at bounding box center [52, 102] width 51 height 7
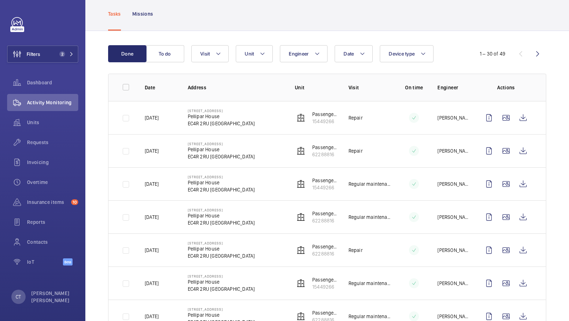
scroll to position [35, 0]
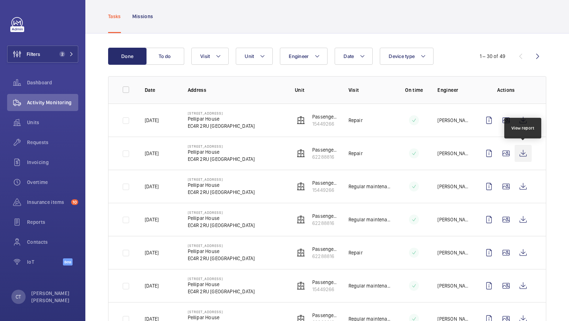
click at [530, 149] on wm-front-icon-button at bounding box center [523, 153] width 17 height 17
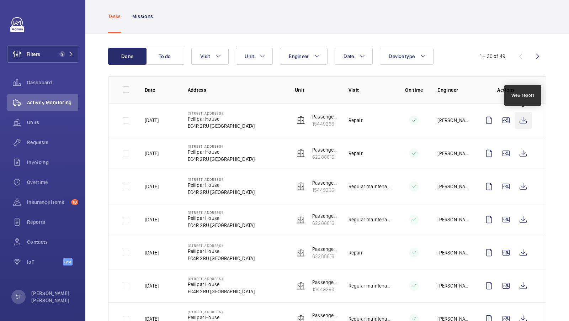
click at [521, 119] on wm-front-icon-button at bounding box center [523, 120] width 17 height 17
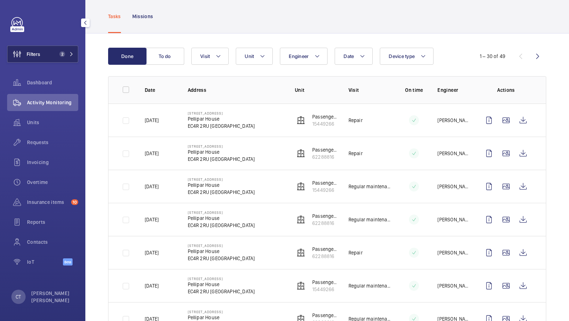
click at [62, 57] on button "Filters 2" at bounding box center [42, 54] width 71 height 17
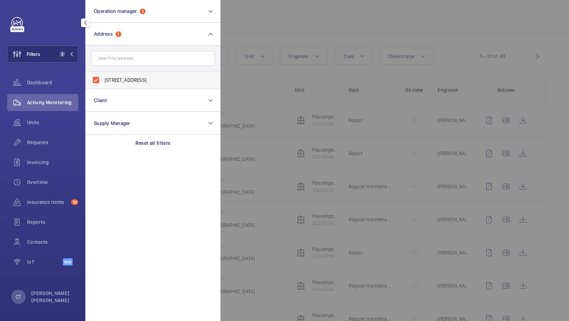
click at [113, 83] on span "[STREET_ADDRESS]" at bounding box center [154, 79] width 98 height 7
click at [103, 83] on input "[STREET_ADDRESS]" at bounding box center [96, 80] width 14 height 14
checkbox input "false"
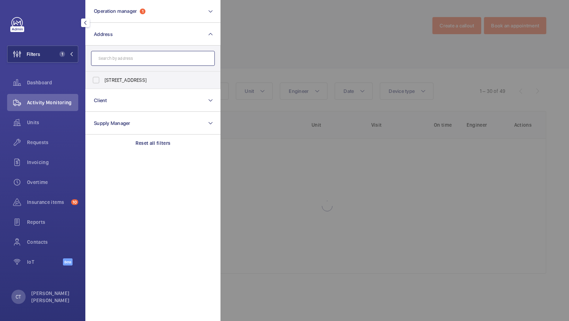
click at [116, 63] on input "text" at bounding box center [153, 58] width 124 height 15
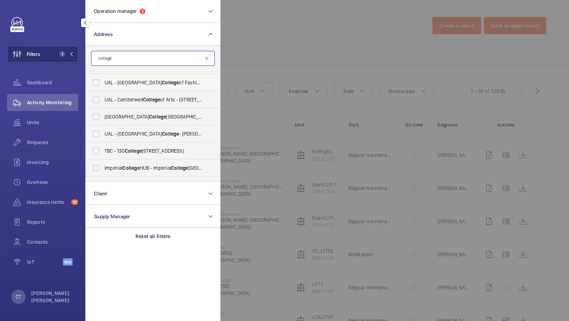
scroll to position [88, 0]
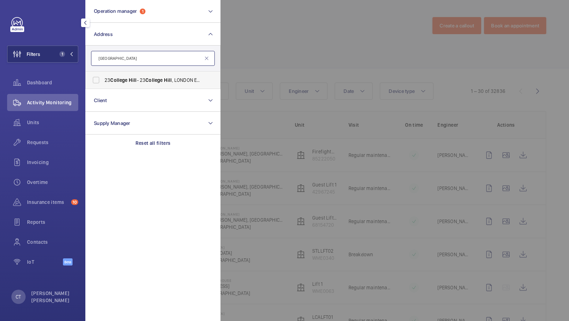
type input "[GEOGRAPHIC_DATA]"
click at [112, 75] on label "[STREET_ADDRESS]" at bounding box center [148, 79] width 124 height 17
click at [103, 75] on input "[STREET_ADDRESS]" at bounding box center [96, 80] width 14 height 14
checkbox input "true"
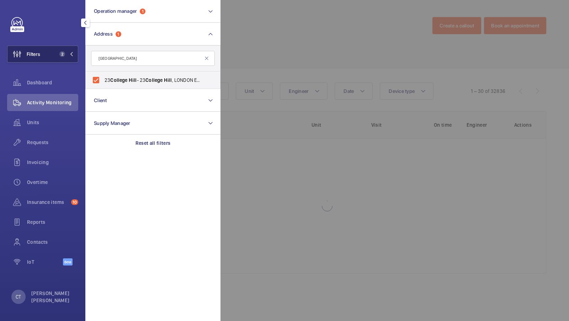
click at [64, 54] on span "2" at bounding box center [62, 54] width 6 height 6
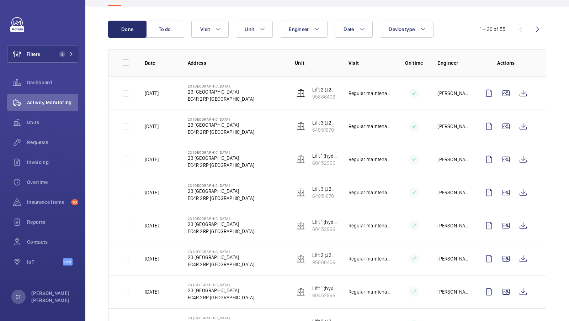
scroll to position [80, 0]
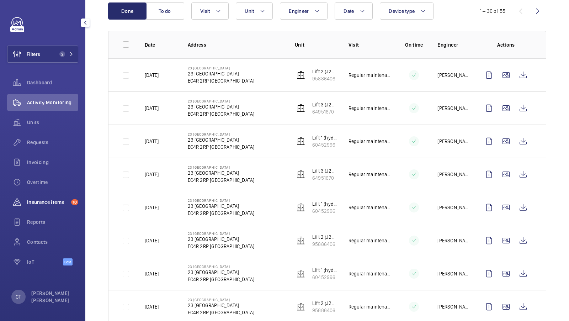
click at [49, 207] on div "Insurance items 10" at bounding box center [42, 201] width 71 height 17
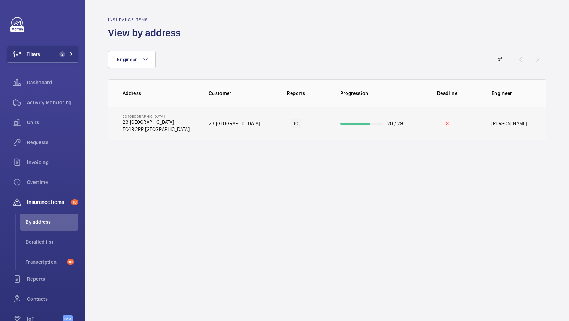
click at [219, 112] on td "23 [GEOGRAPHIC_DATA]" at bounding box center [230, 123] width 66 height 33
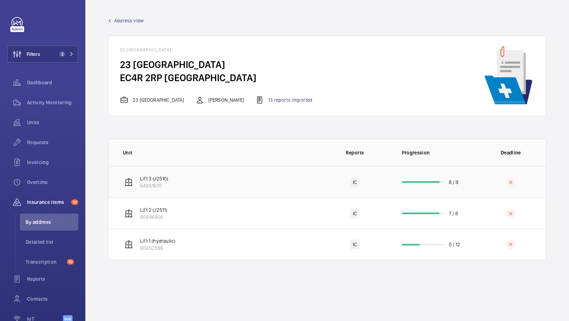
click at [227, 187] on td "Lift 3 (J2510) 64951670" at bounding box center [213, 181] width 211 height 31
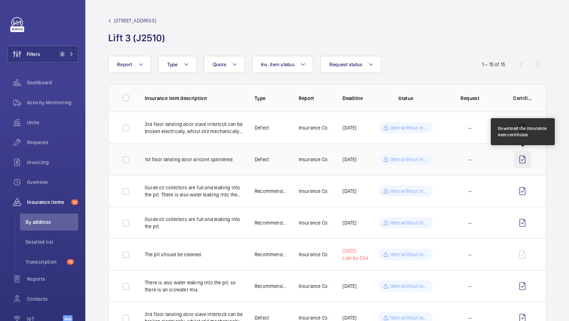
click at [523, 160] on wm-front-icon-button at bounding box center [522, 159] width 17 height 17
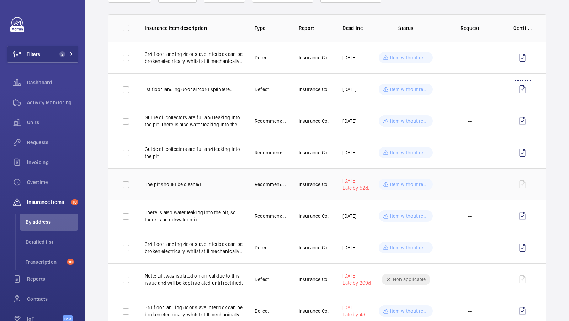
scroll to position [65, 0]
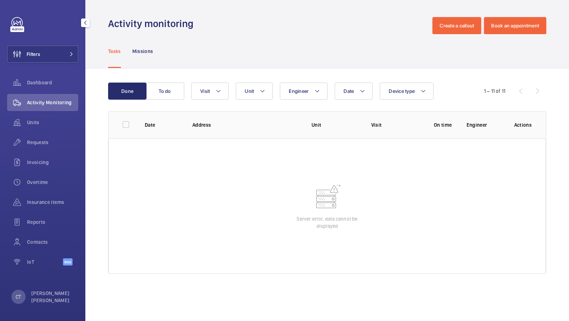
click at [51, 63] on div "Filters Dashboard Activity Monitoring Units Requests Invoicing Overtime Insuran…" at bounding box center [42, 145] width 71 height 256
click at [62, 52] on button "Filters" at bounding box center [42, 54] width 71 height 17
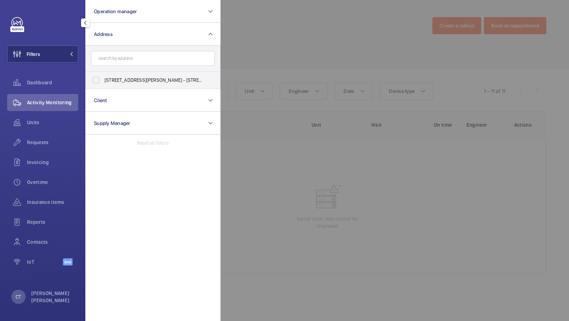
click at [233, 39] on div at bounding box center [504, 160] width 569 height 321
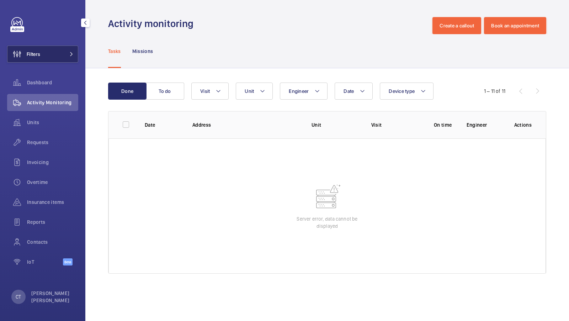
click at [64, 48] on button "Filters" at bounding box center [42, 54] width 71 height 17
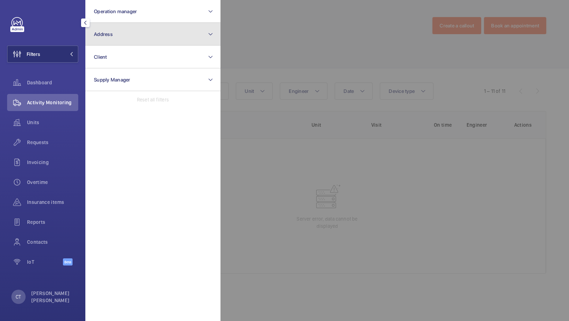
click at [160, 44] on button "Address" at bounding box center [152, 34] width 135 height 23
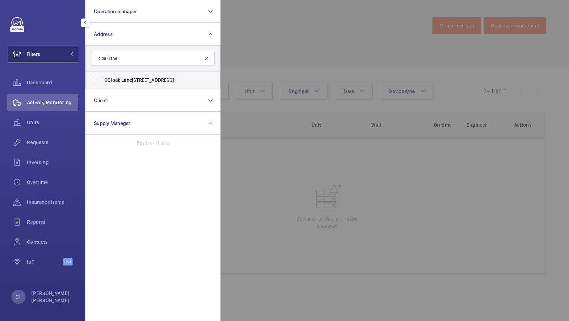
type input "cloak lane"
click at [126, 79] on span "Lane" at bounding box center [126, 80] width 11 height 6
click at [103, 79] on input "9 Cloak Lane - Pellipar House, LONDON EC4R 2RU" at bounding box center [96, 80] width 14 height 14
checkbox input "true"
click at [72, 52] on mat-icon at bounding box center [71, 54] width 4 height 4
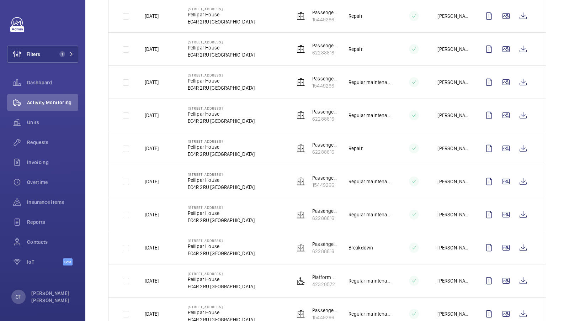
scroll to position [142, 0]
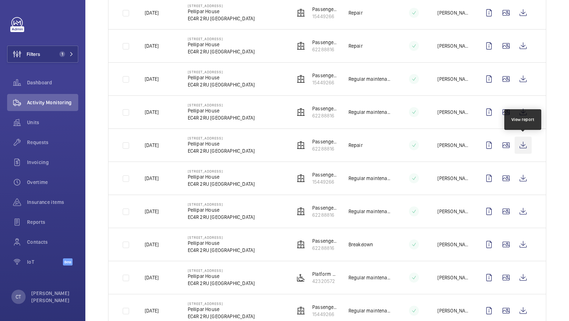
click at [525, 147] on wm-front-icon-button at bounding box center [523, 145] width 17 height 17
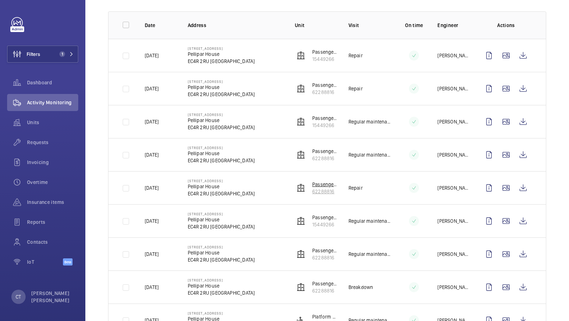
scroll to position [98, 0]
